Goal: Find specific page/section: Find specific page/section

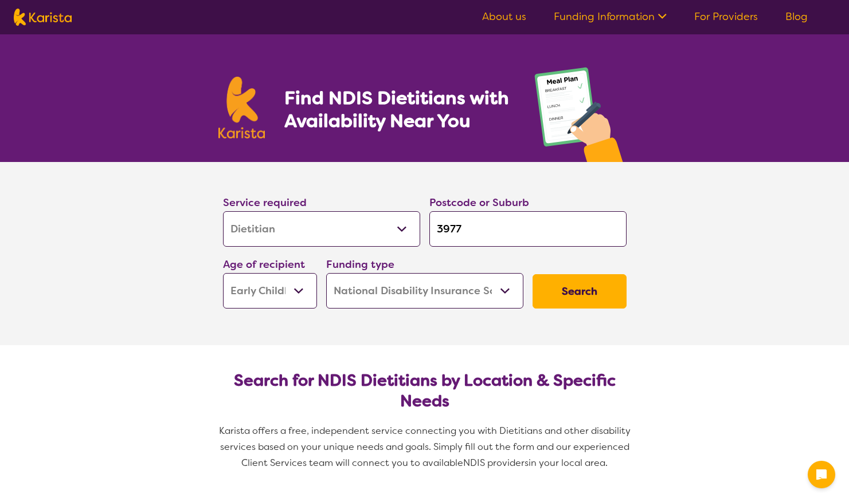
select select "Dietitian"
select select "EC"
select select "NDIS"
select select "Dietitian"
select select "EC"
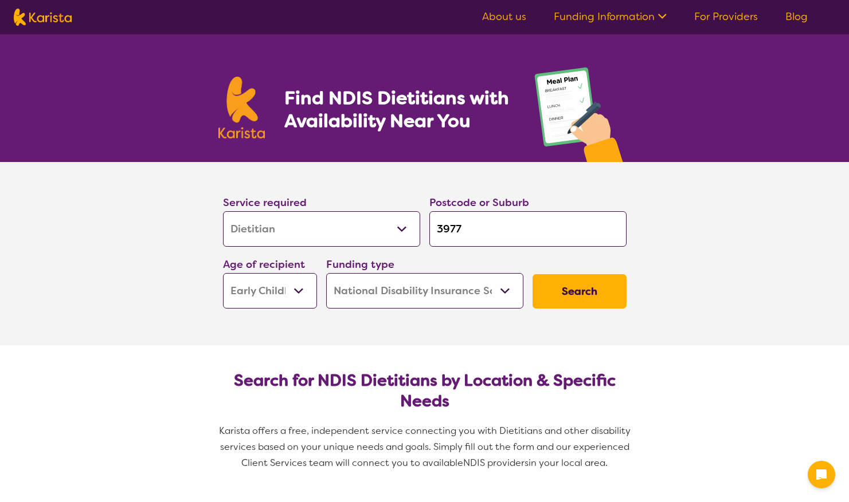
select select "NDIS"
click at [360, 226] on select "Allied Health Assistant Assessment ([MEDICAL_DATA] or [MEDICAL_DATA]) Behaviour…" at bounding box center [321, 229] width 197 height 36
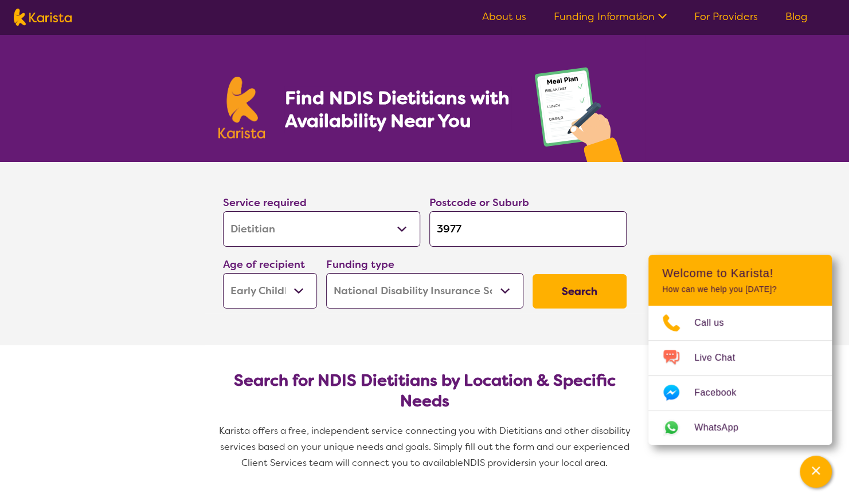
select select "[MEDICAL_DATA]"
click at [223, 211] on select "Allied Health Assistant Assessment ([MEDICAL_DATA] or [MEDICAL_DATA]) Behaviour…" at bounding box center [321, 229] width 197 height 36
select select "[MEDICAL_DATA]"
drag, startPoint x: 470, startPoint y: 225, endPoint x: 415, endPoint y: 220, distance: 55.2
click at [415, 220] on div "Service required Allied Health Assistant Assessment ([MEDICAL_DATA] or [MEDICAL…" at bounding box center [424, 252] width 413 height 124
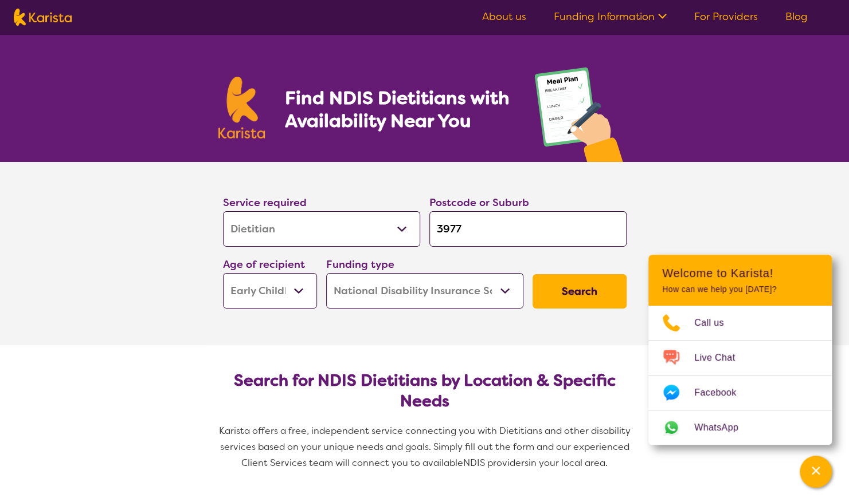
type input "3"
type input "31"
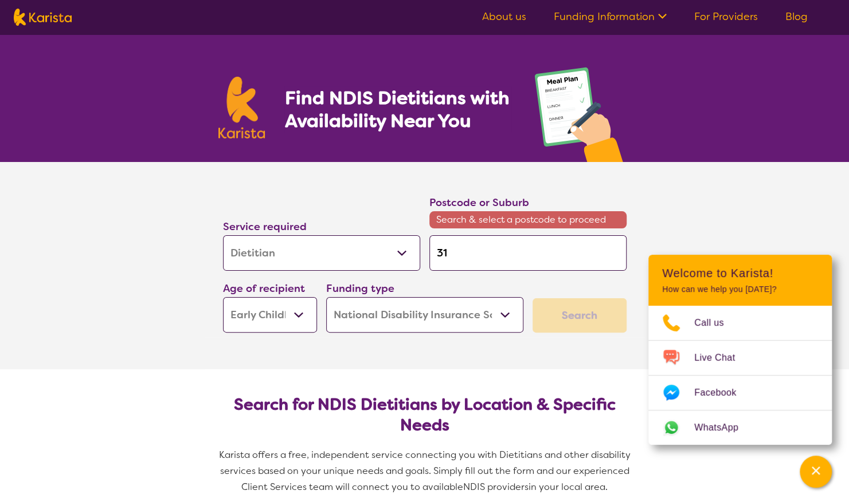
type input "317"
type input "3177"
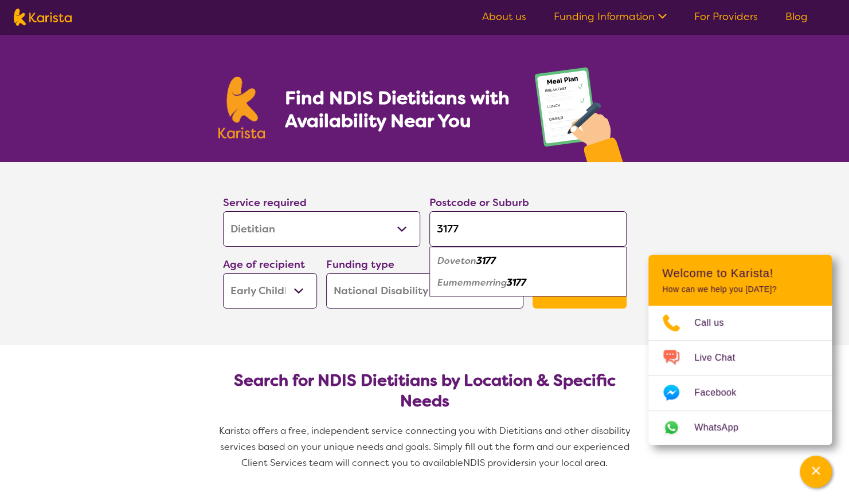
type input "3177"
click at [466, 256] on em "Doveton" at bounding box center [456, 261] width 39 height 12
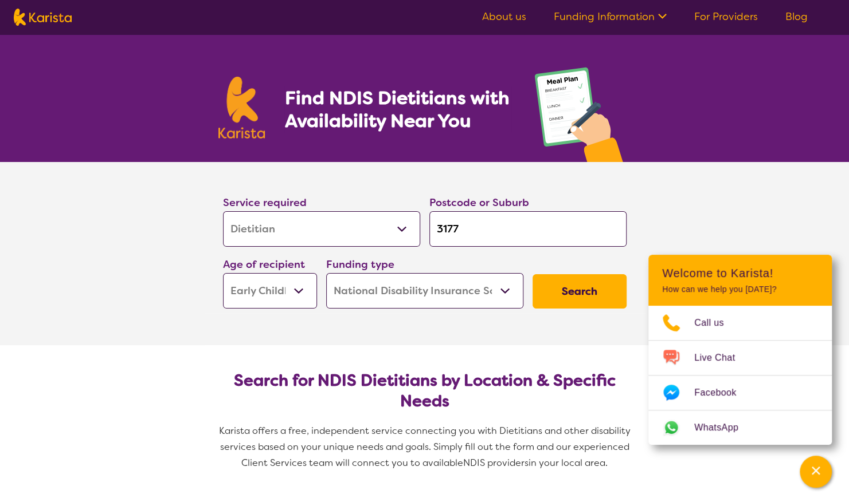
click at [572, 288] on button "Search" at bounding box center [579, 291] width 94 height 34
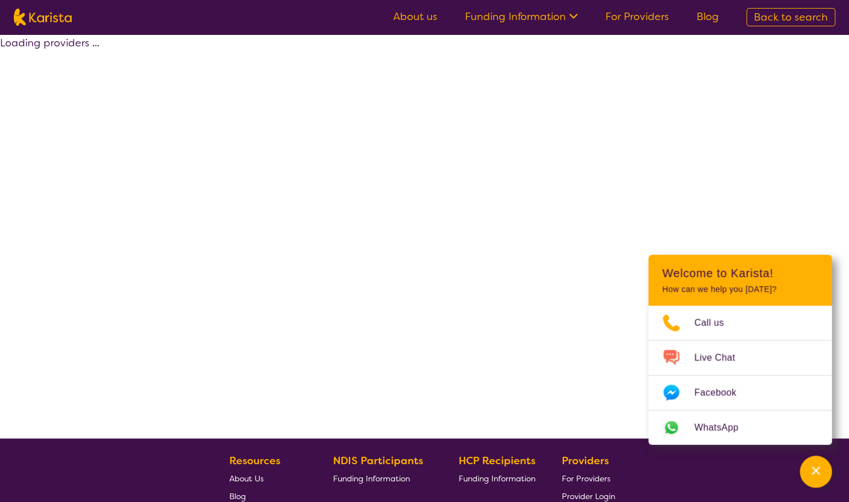
select select "by_score"
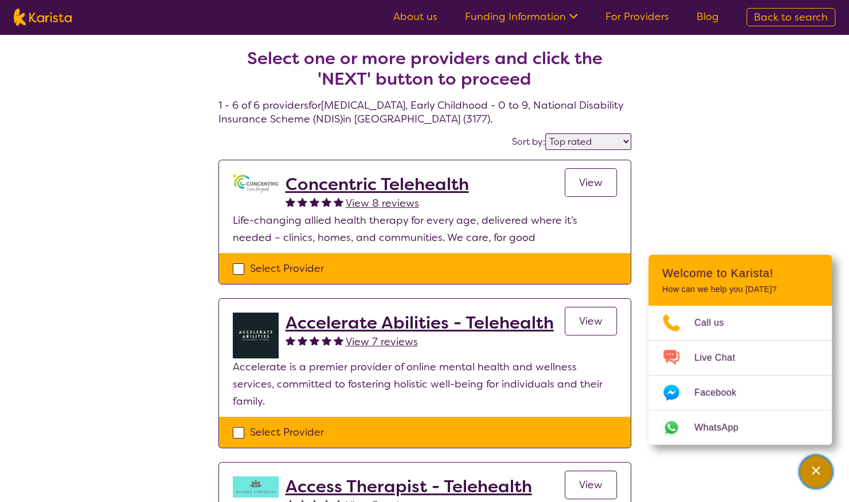
click at [822, 481] on div "Channel Menu" at bounding box center [815, 472] width 23 height 25
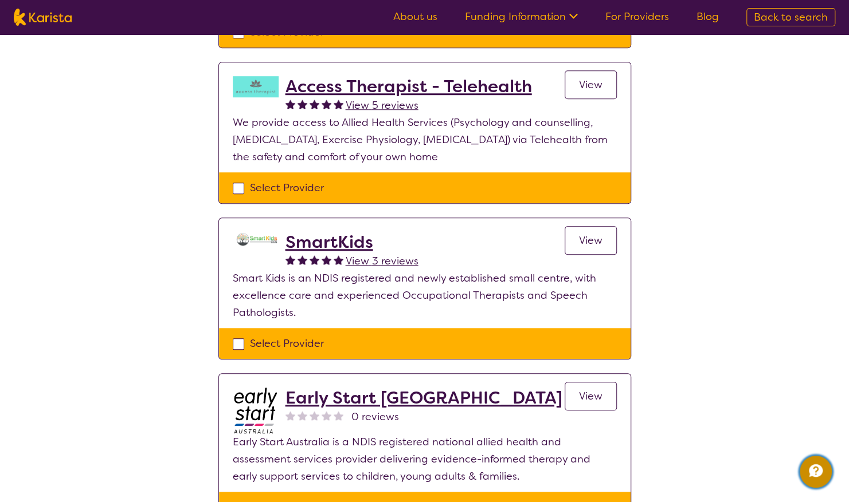
scroll to position [401, 0]
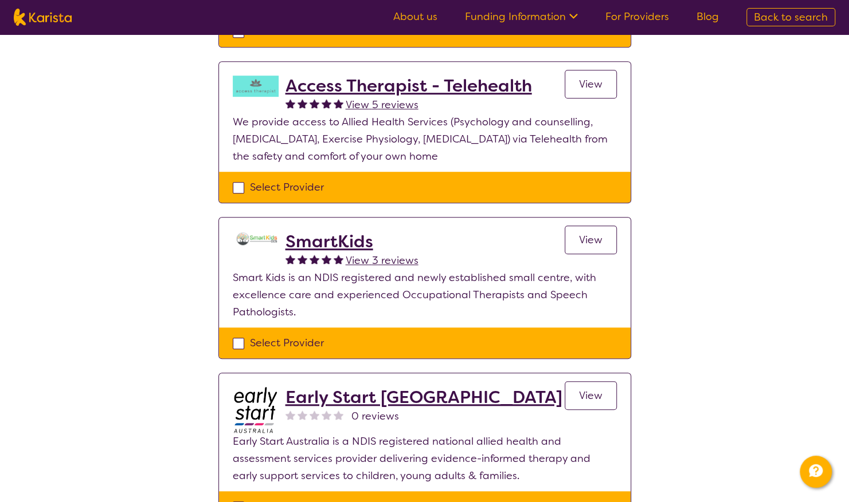
click at [338, 231] on h2 "SmartKids" at bounding box center [351, 241] width 133 height 21
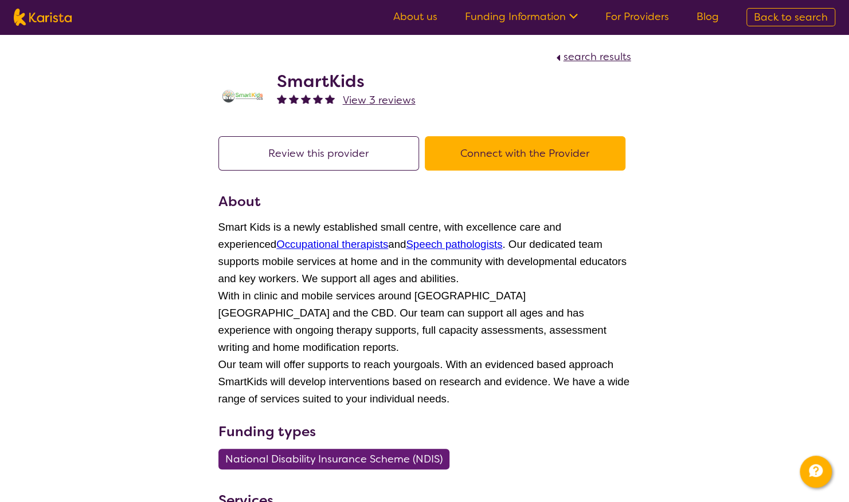
select select "by_score"
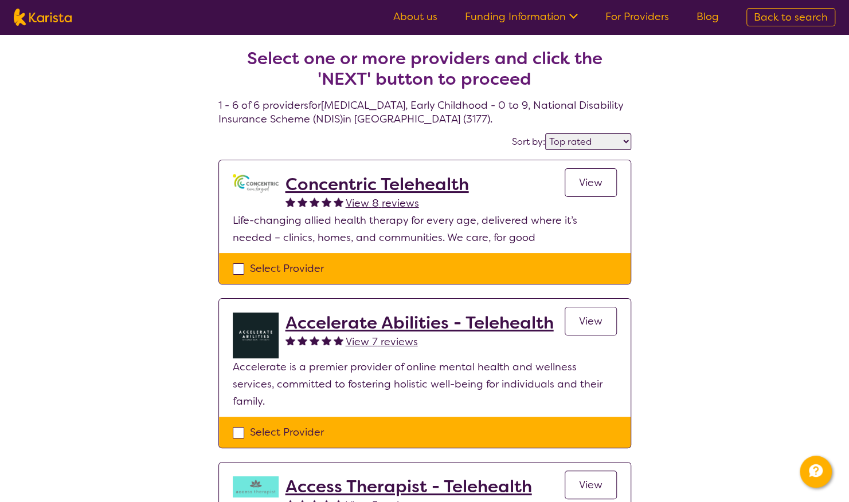
scroll to position [401, 0]
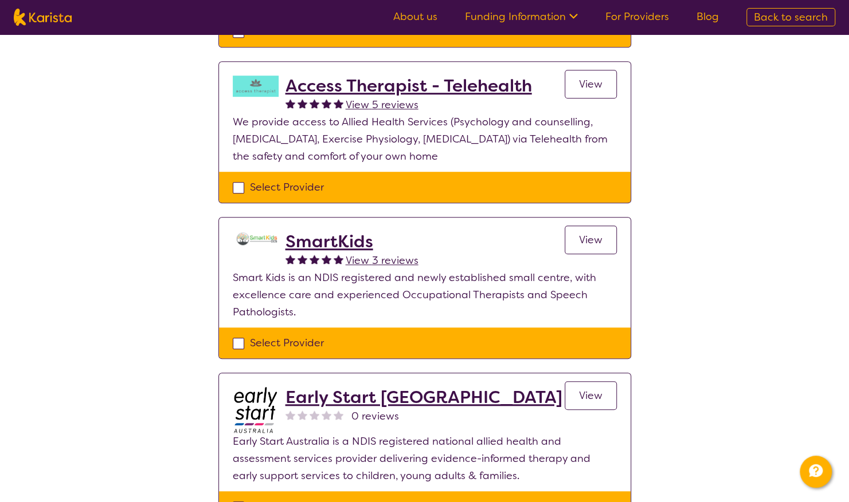
click at [592, 233] on span "View" at bounding box center [590, 240] width 23 height 14
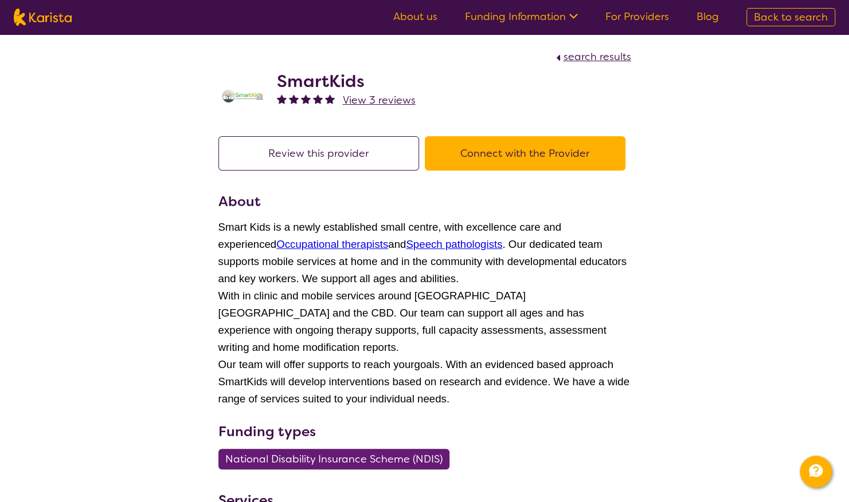
click at [338, 152] on button "Review this provider" at bounding box center [318, 153] width 201 height 34
click at [373, 100] on span "View 3 reviews" at bounding box center [379, 100] width 73 height 14
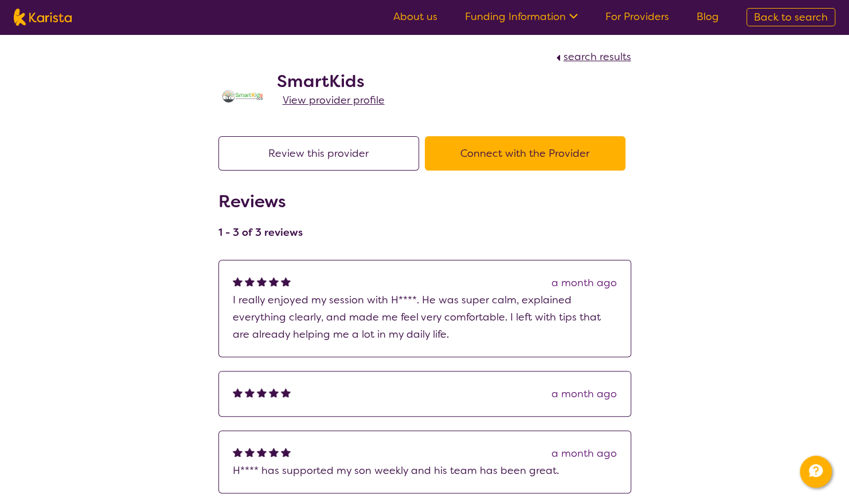
click at [554, 148] on button "Connect with the Provider" at bounding box center [525, 153] width 201 height 34
